Goal: Find specific page/section: Find specific page/section

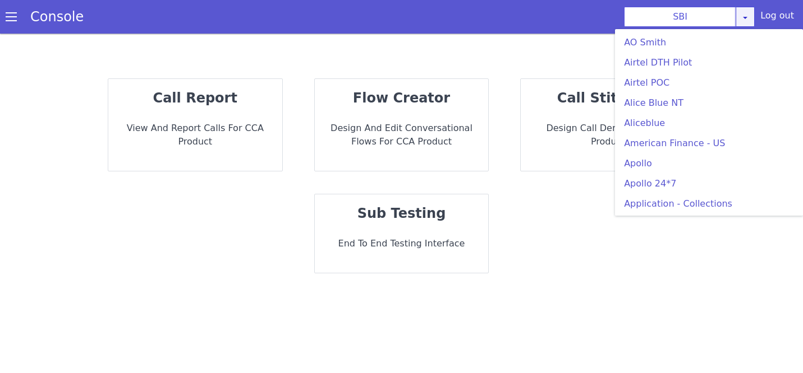
click at [747, 18] on icon at bounding box center [744, 17] width 9 height 9
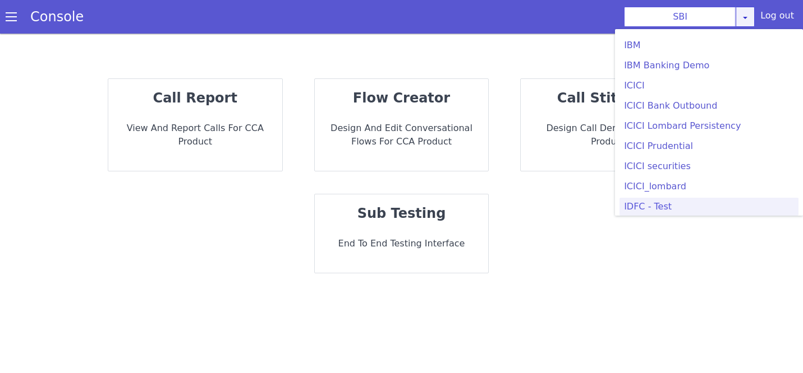
scroll to position [1227, 0]
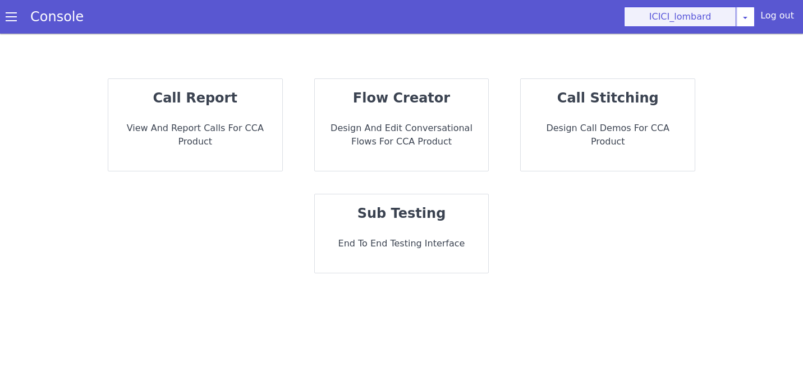
click at [717, 17] on button "ICICI_lombard" at bounding box center [680, 17] width 112 height 20
click at [7, 19] on span at bounding box center [11, 16] width 11 height 11
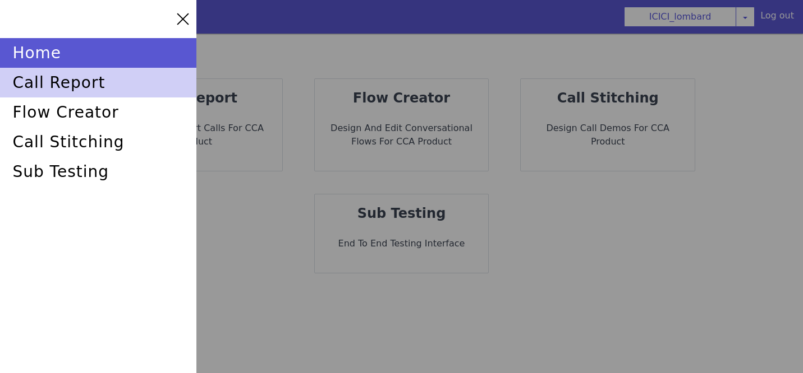
click at [53, 82] on div "call report" at bounding box center [98, 83] width 196 height 30
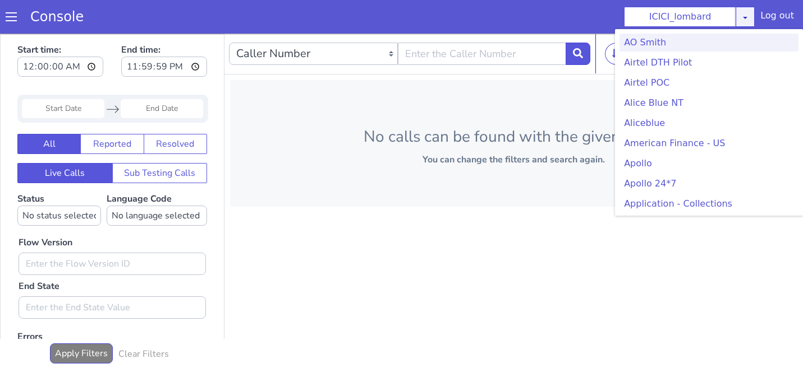
click at [745, 17] on icon at bounding box center [744, 17] width 9 height 9
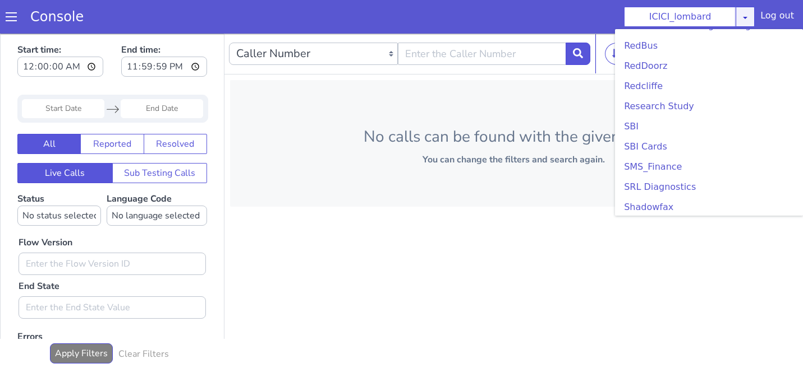
scroll to position [2387, 0]
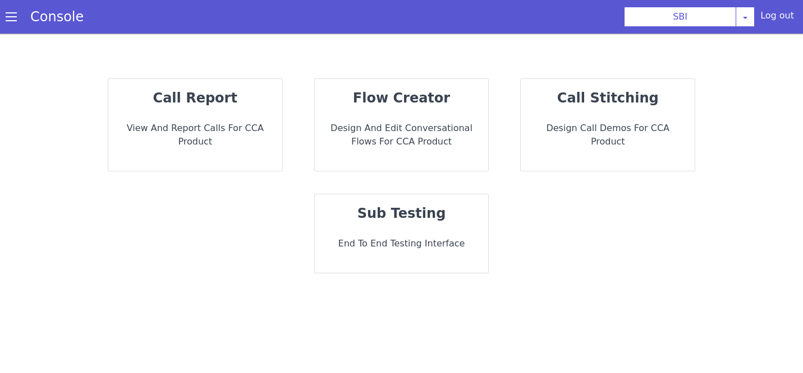
click at [13, 14] on span at bounding box center [11, 16] width 11 height 11
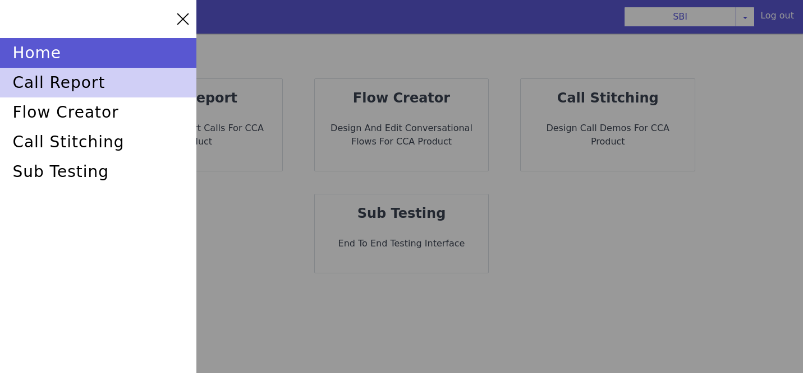
click at [41, 82] on div "call report" at bounding box center [98, 83] width 196 height 30
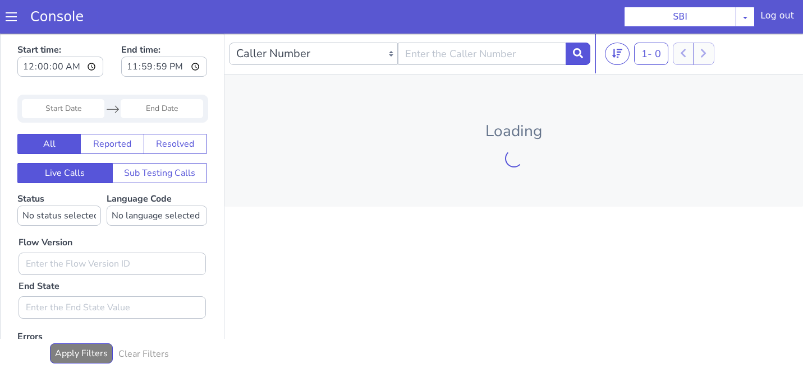
click at [45, 14] on link "Console" at bounding box center [57, 17] width 80 height 16
click at [12, 19] on span at bounding box center [11, 16] width 11 height 11
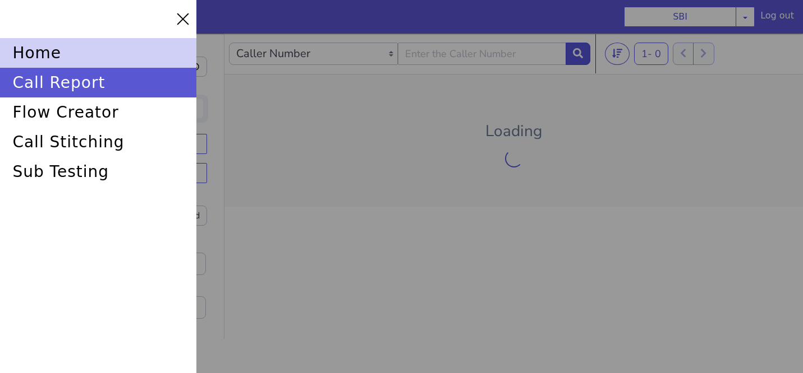
click at [36, 53] on div "home" at bounding box center [98, 53] width 196 height 30
